Goal: Complete application form: Complete application form

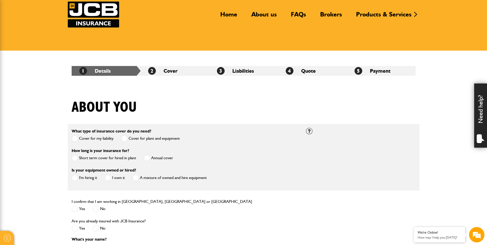
scroll to position [103, 0]
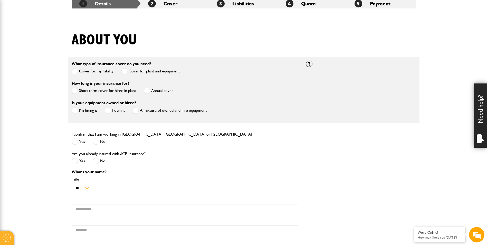
click at [77, 91] on span at bounding box center [75, 90] width 6 height 6
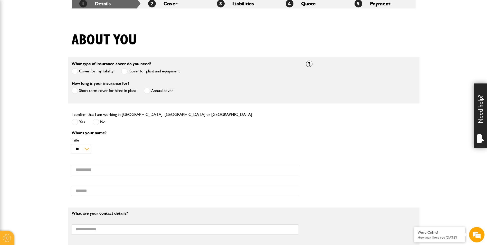
click at [76, 123] on span at bounding box center [75, 122] width 6 height 6
click at [101, 170] on input "First name" at bounding box center [185, 170] width 227 height 10
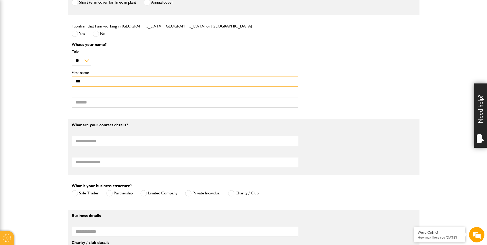
scroll to position [205, 0]
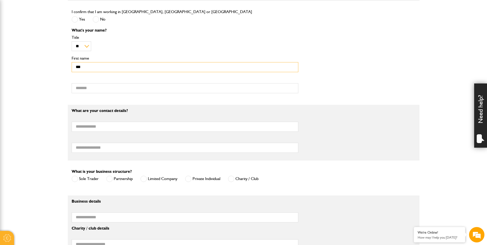
type input "***"
click at [93, 92] on input "Surname" at bounding box center [185, 88] width 227 height 10
type input "*********"
click at [104, 124] on input "Email address" at bounding box center [185, 127] width 227 height 10
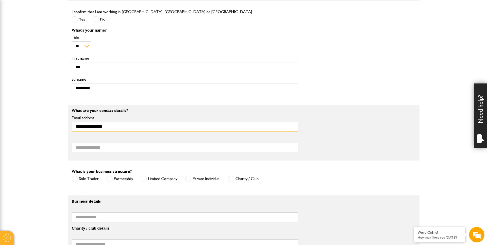
type input "**********"
click at [107, 151] on input "Telephone number" at bounding box center [185, 148] width 227 height 10
type input "**********"
click at [76, 176] on span at bounding box center [75, 179] width 6 height 6
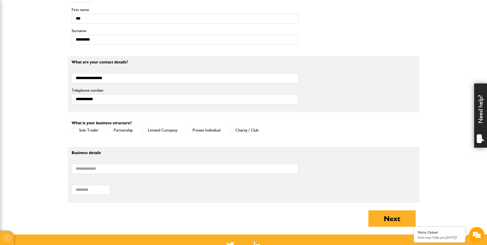
scroll to position [308, 0]
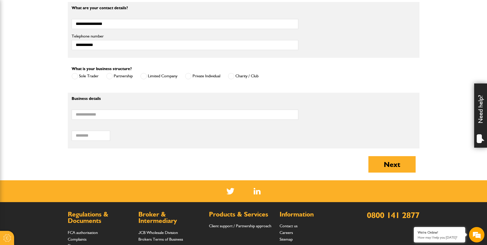
drag, startPoint x: 103, startPoint y: 103, endPoint x: 103, endPoint y: 105, distance: 2.8
click at [103, 105] on div "Business details Business name" at bounding box center [185, 109] width 234 height 27
copy div "Business name"
click at [111, 115] on input "Business name" at bounding box center [185, 115] width 227 height 10
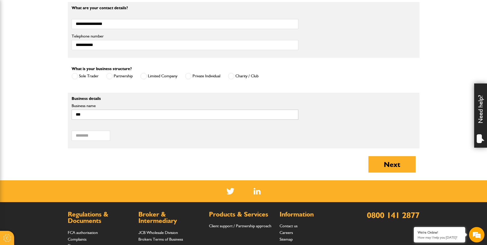
type input "***"
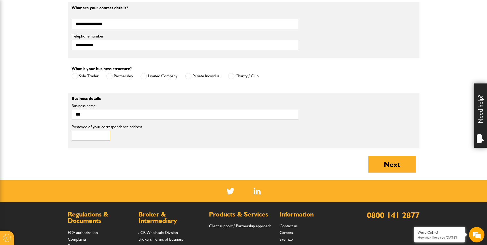
click at [101, 134] on input "Postcode of your correspondence address" at bounding box center [91, 136] width 38 height 10
type input "********"
click at [393, 166] on button "Next" at bounding box center [391, 164] width 47 height 16
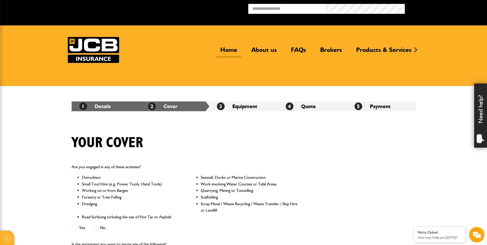
click at [227, 47] on link "Home" at bounding box center [228, 52] width 25 height 12
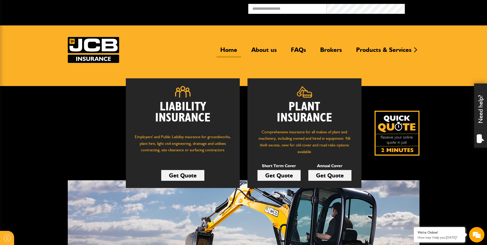
click at [337, 176] on link "Get Quote" at bounding box center [329, 175] width 43 height 11
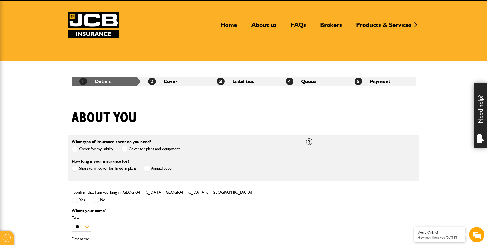
scroll to position [77, 0]
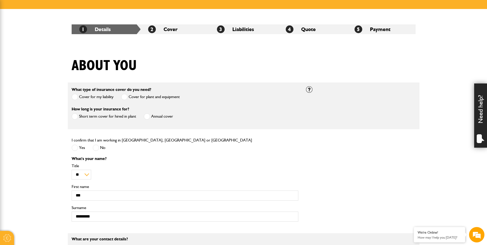
click at [146, 118] on span at bounding box center [147, 116] width 6 height 6
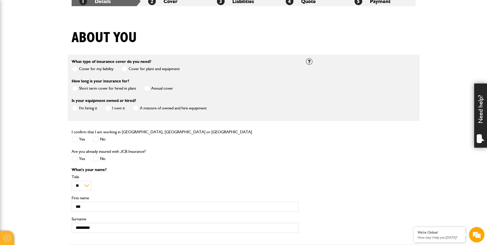
scroll to position [154, 0]
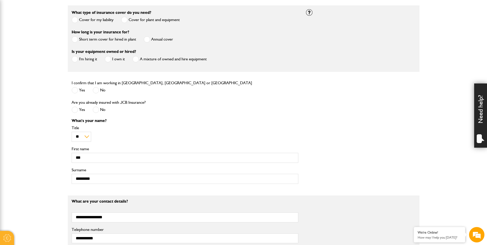
click at [76, 61] on span at bounding box center [75, 59] width 6 height 6
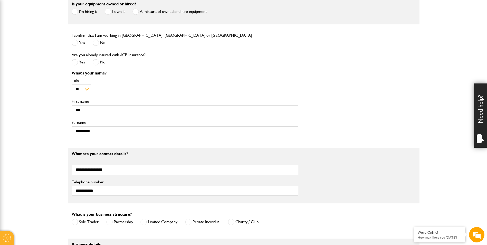
scroll to position [205, 0]
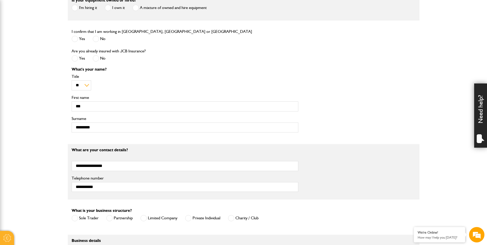
click at [96, 60] on span at bounding box center [96, 58] width 6 height 6
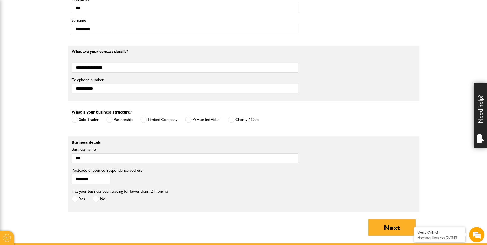
scroll to position [334, 0]
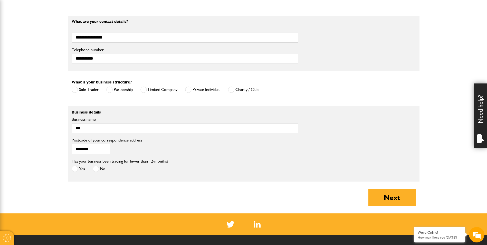
click at [148, 91] on label "Limited Company" at bounding box center [158, 89] width 37 height 6
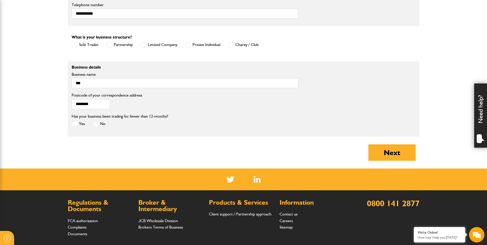
scroll to position [385, 0]
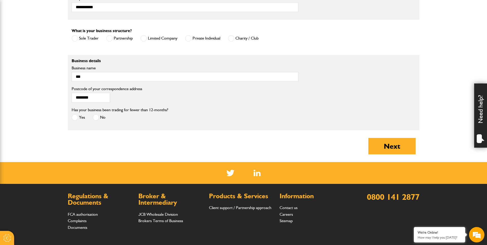
click at [96, 118] on span at bounding box center [96, 117] width 6 height 6
click at [396, 149] on button "Next" at bounding box center [391, 146] width 47 height 16
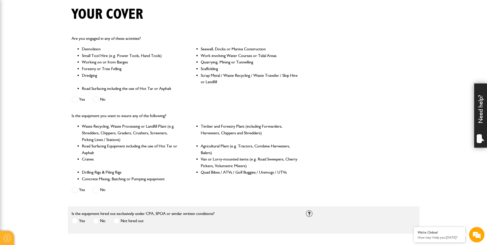
click at [95, 101] on span at bounding box center [96, 99] width 6 height 6
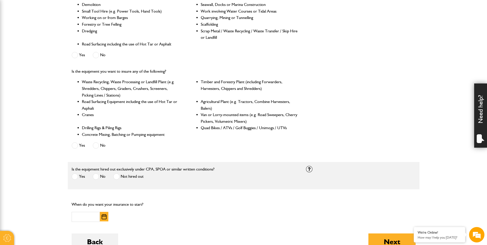
scroll to position [205, 0]
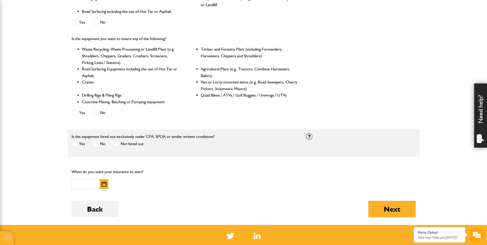
click at [96, 115] on span at bounding box center [96, 113] width 6 height 6
